Goal: Task Accomplishment & Management: Use online tool/utility

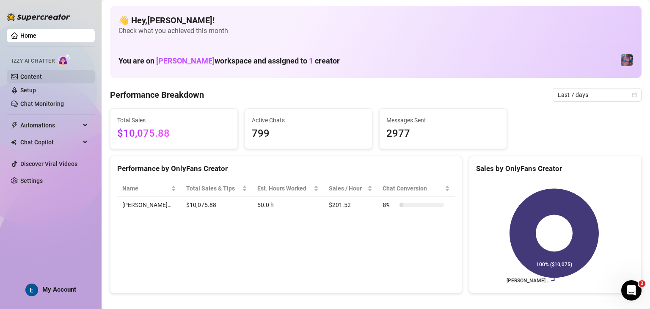
click at [42, 78] on link "Content" at bounding box center [31, 76] width 22 height 7
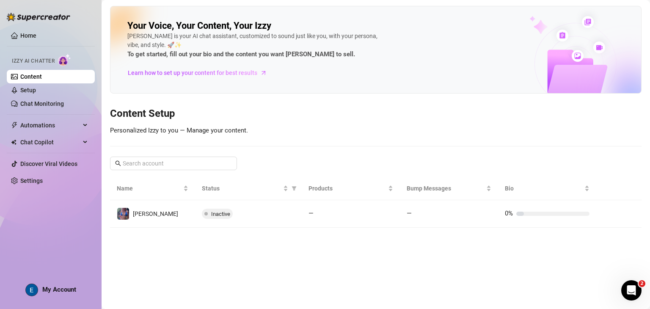
click at [410, 146] on div at bounding box center [375, 146] width 531 height 0
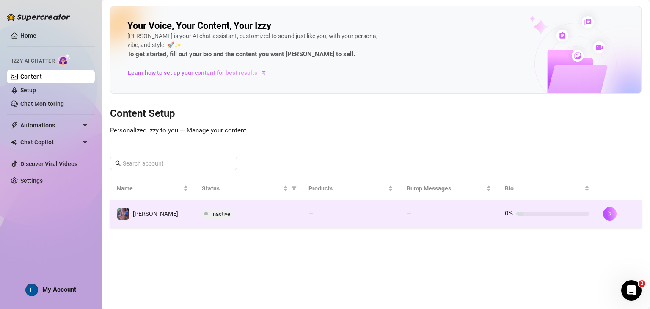
click at [223, 213] on span "Inactive" at bounding box center [220, 214] width 19 height 6
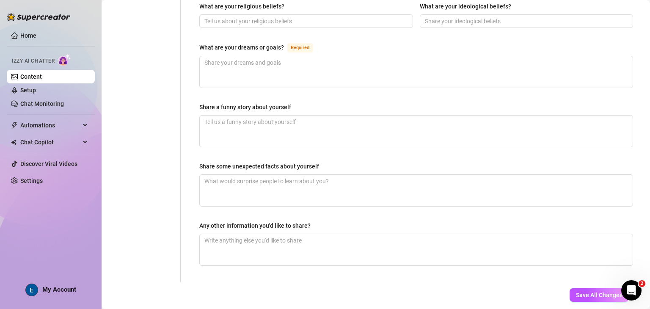
scroll to position [515, 0]
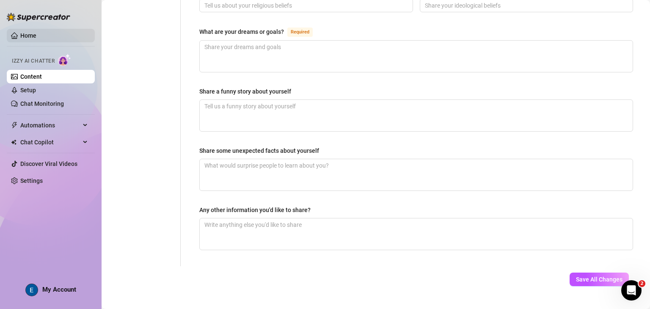
click at [36, 36] on link "Home" at bounding box center [28, 35] width 16 height 7
